Goal: Navigation & Orientation: Find specific page/section

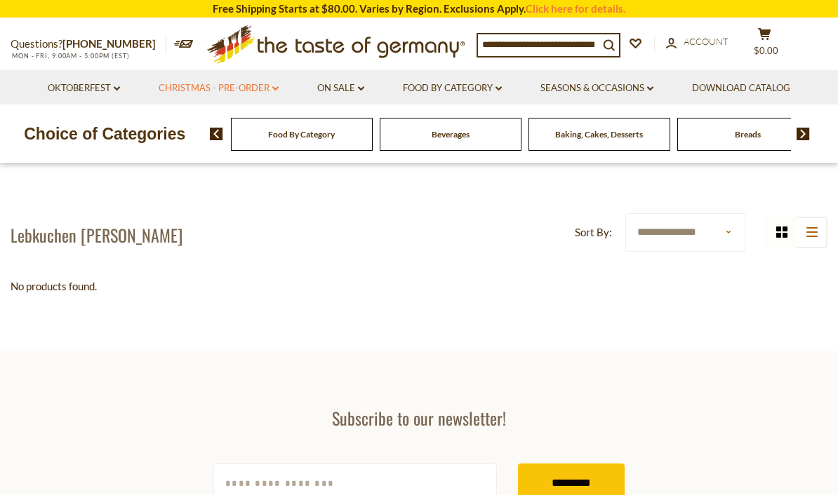
click at [208, 84] on link "Christmas - PRE-ORDER dropdown_arrow" at bounding box center [219, 88] width 120 height 15
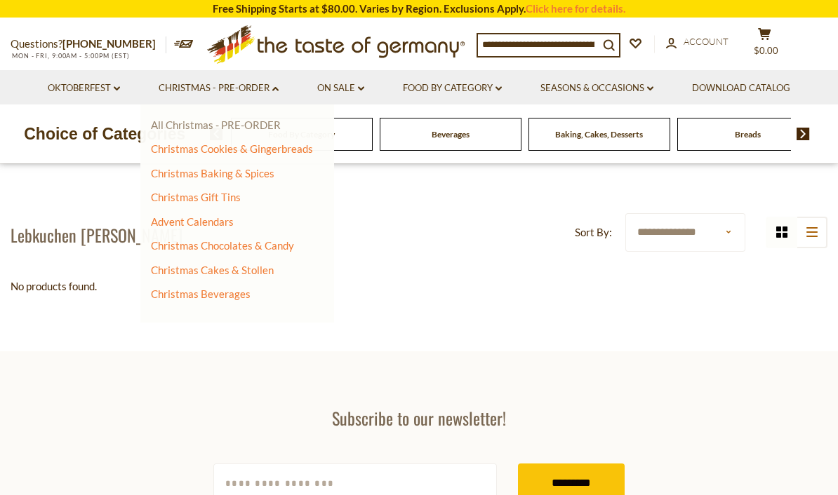
click at [171, 122] on link "All Christmas - PRE-ORDER" at bounding box center [216, 125] width 130 height 13
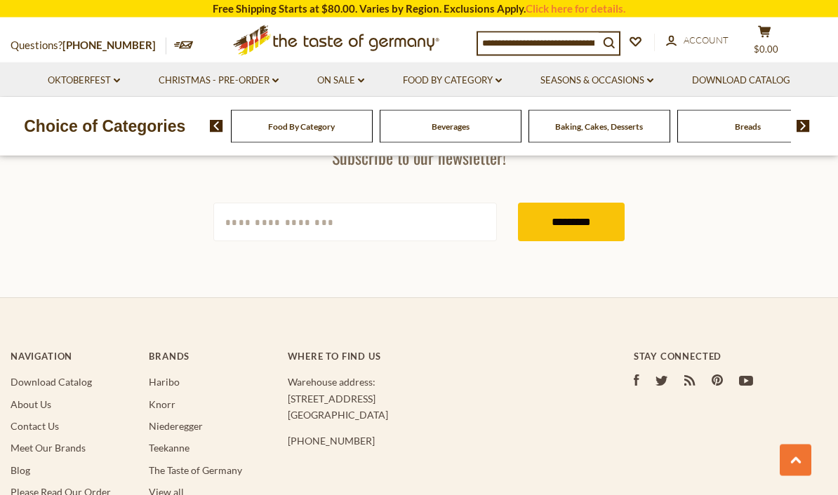
scroll to position [4061, 0]
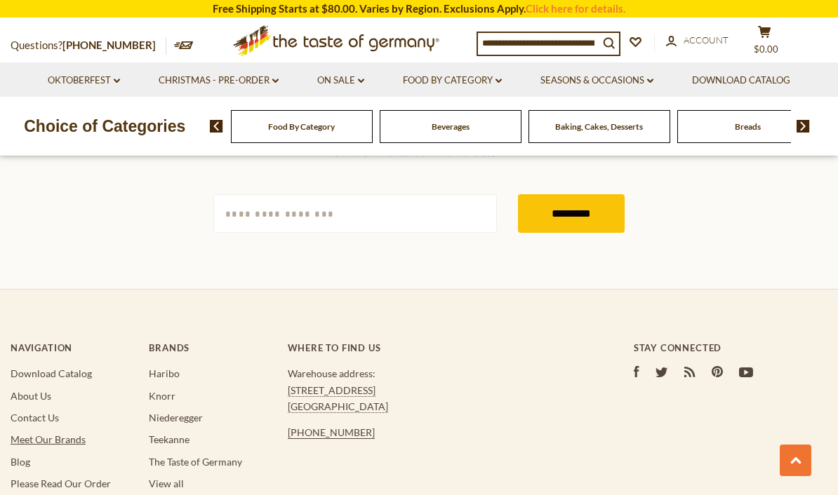
click at [74, 434] on link "Meet Our Brands" at bounding box center [48, 440] width 75 height 12
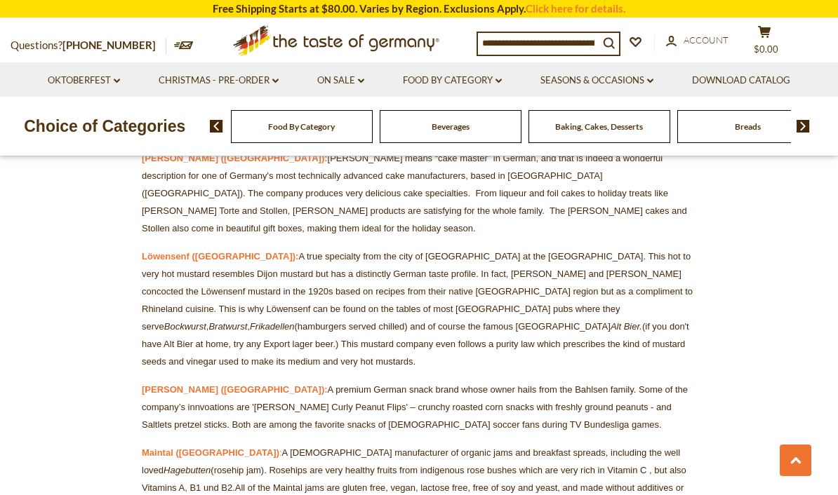
scroll to position [9567, 0]
